Goal: Task Accomplishment & Management: Manage account settings

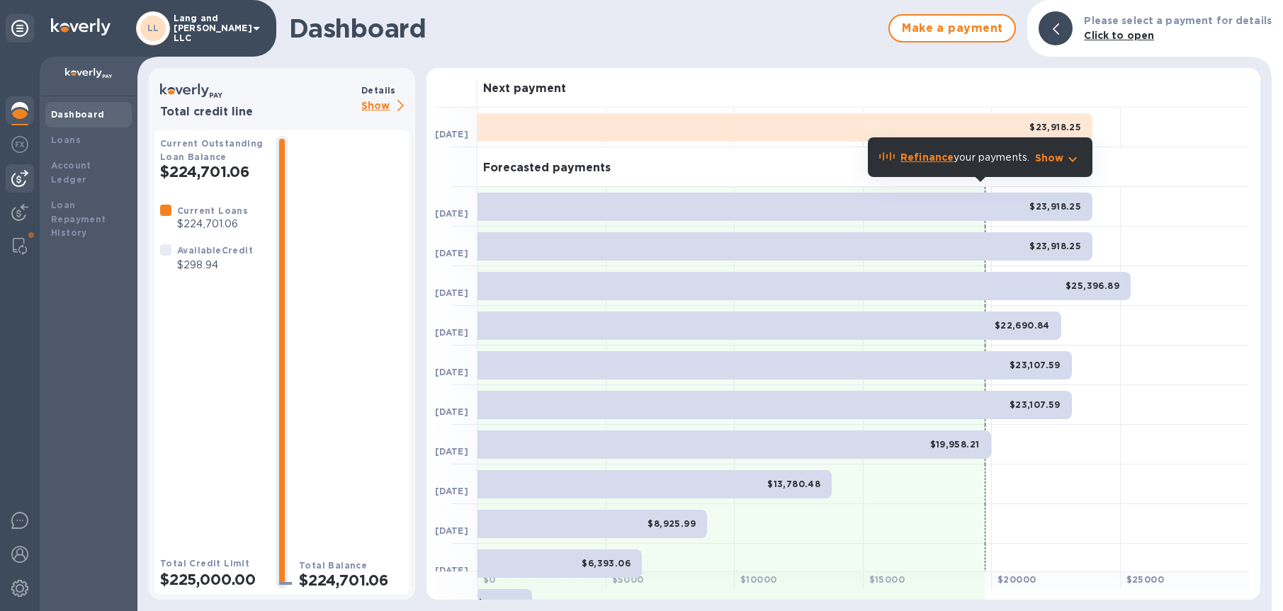
click at [20, 184] on img at bounding box center [19, 178] width 17 height 17
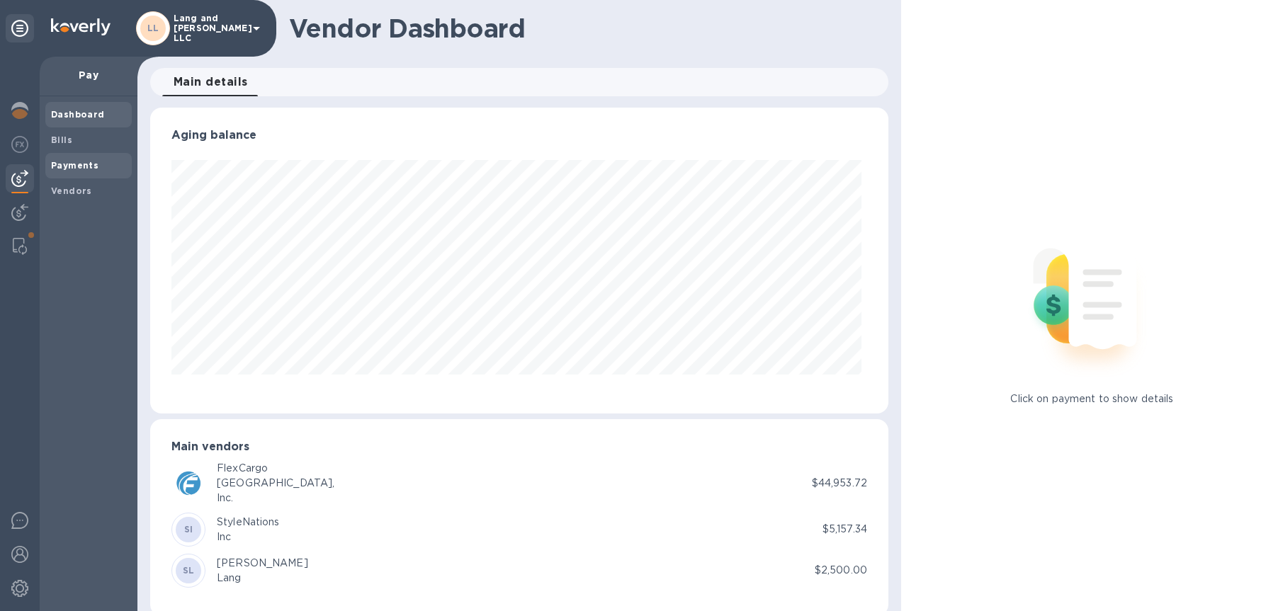
scroll to position [306, 732]
click at [16, 116] on img at bounding box center [19, 110] width 17 height 17
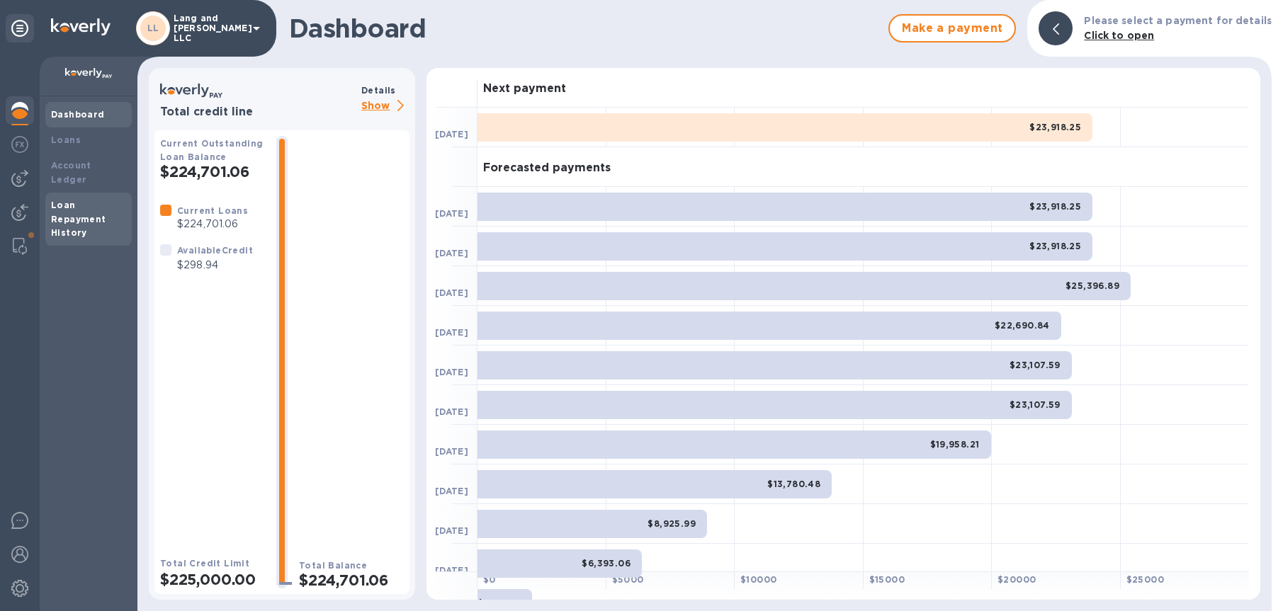
click at [82, 211] on div "Loan Repayment History" at bounding box center [88, 219] width 75 height 42
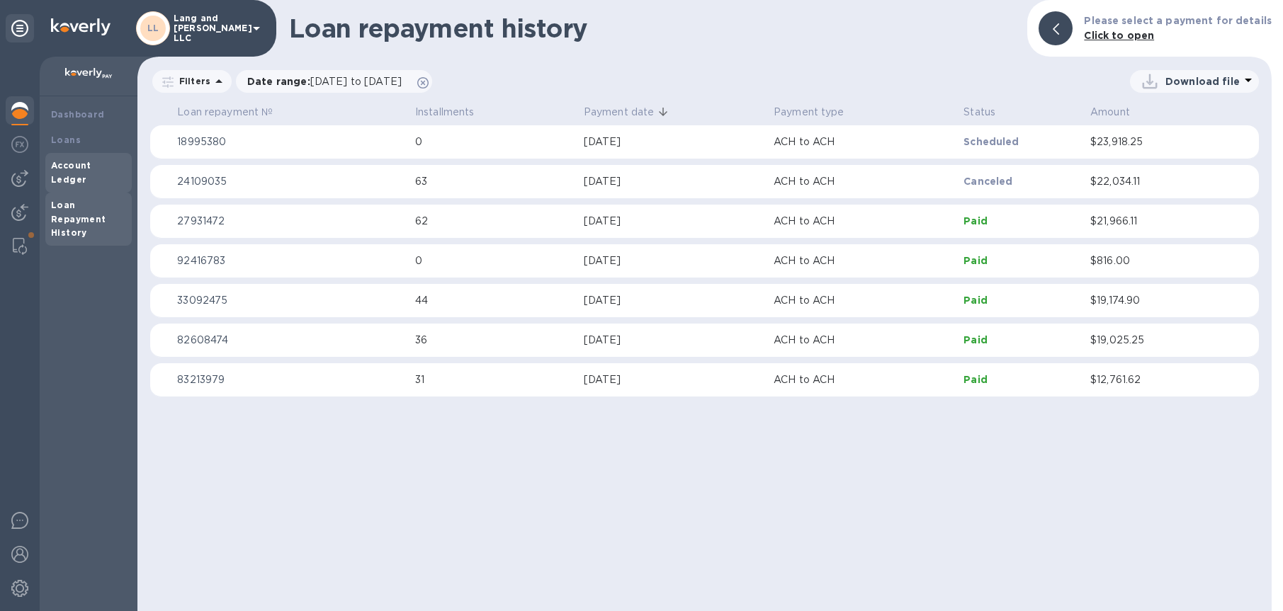
click at [79, 161] on b "Account Ledger" at bounding box center [71, 172] width 40 height 25
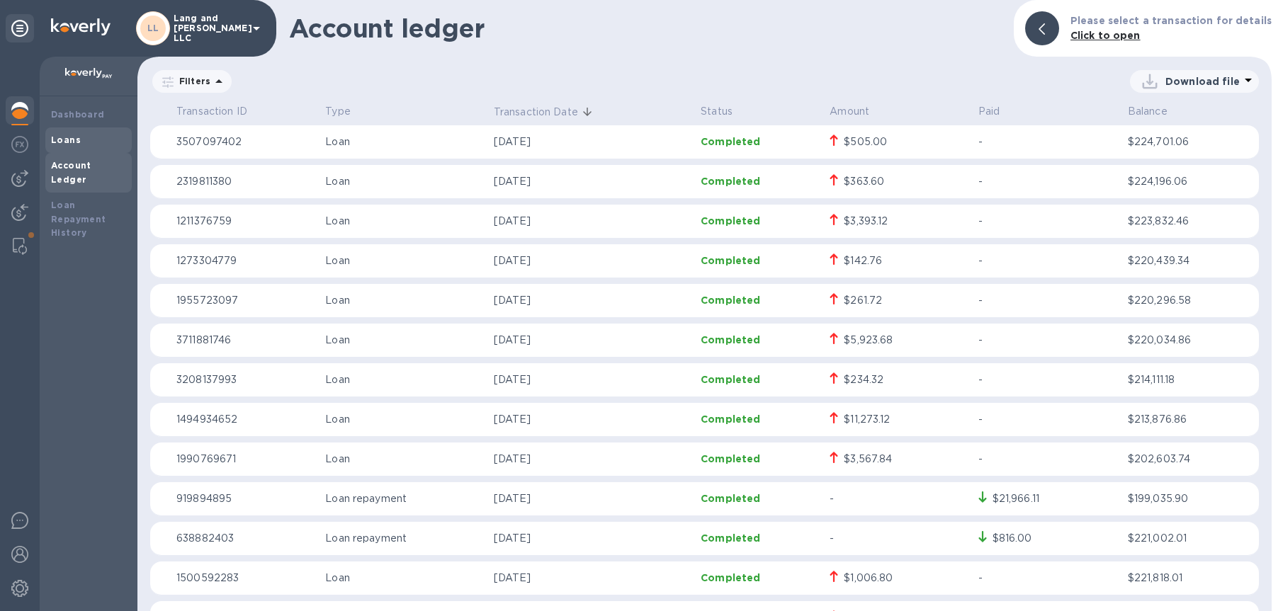
click at [73, 145] on div "Loans" at bounding box center [88, 140] width 75 height 14
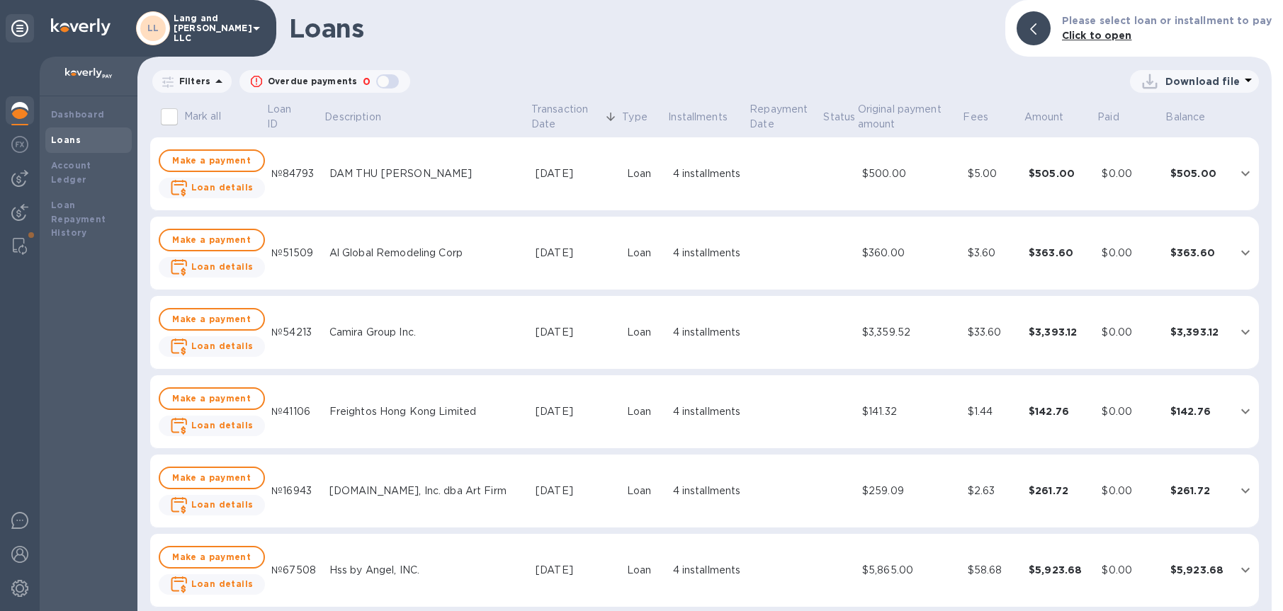
click at [1247, 80] on icon at bounding box center [1247, 80] width 17 height 17
click at [1172, 114] on li "XLSX file" at bounding box center [1195, 116] width 96 height 40
